Goal: Information Seeking & Learning: Learn about a topic

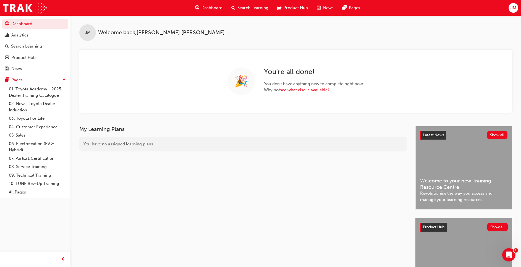
click at [253, 8] on span "Search Learning" at bounding box center [253, 8] width 31 height 6
